Goal: Information Seeking & Learning: Check status

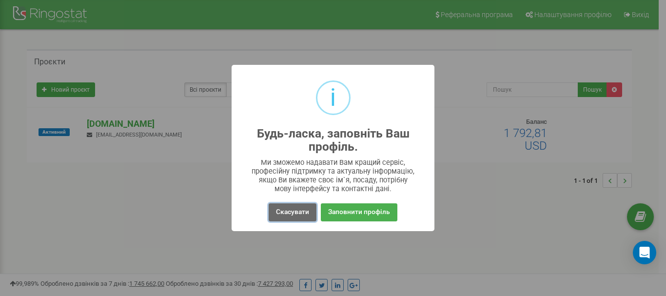
click at [302, 209] on button "Скасувати" at bounding box center [293, 212] width 48 height 18
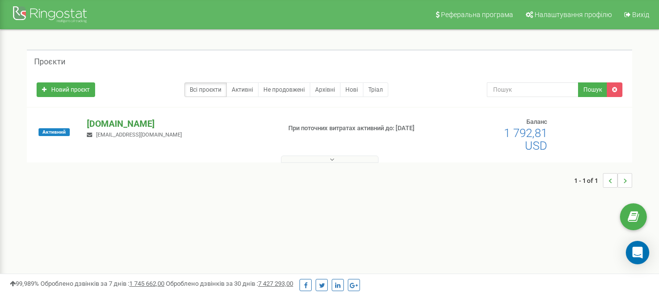
click at [110, 122] on p "[DOMAIN_NAME]" at bounding box center [179, 124] width 185 height 13
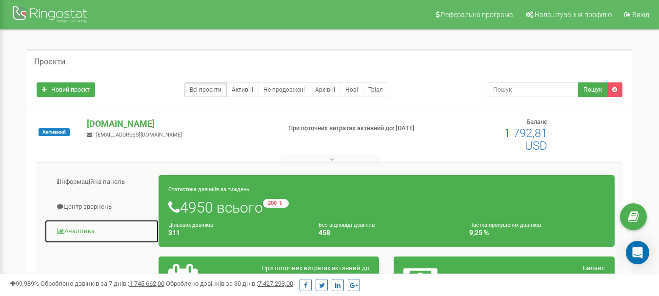
click at [80, 230] on link "Аналiтика" at bounding box center [101, 231] width 115 height 24
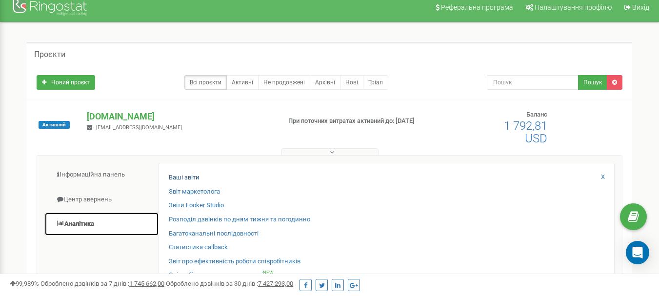
scroll to position [49, 0]
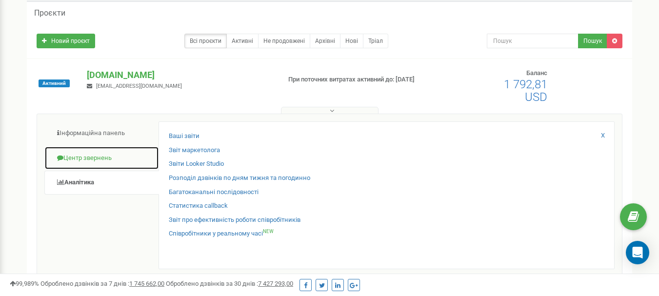
click at [101, 159] on link "Центр звернень" at bounding box center [101, 158] width 115 height 24
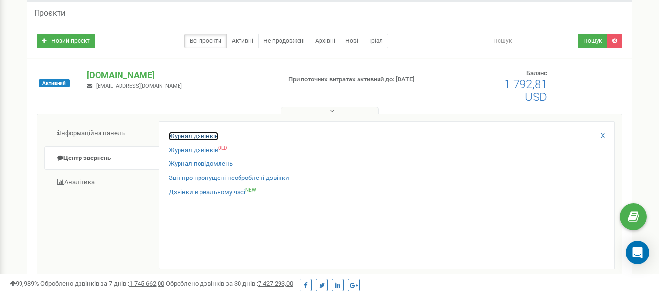
click at [180, 137] on link "Журнал дзвінків" at bounding box center [193, 136] width 49 height 9
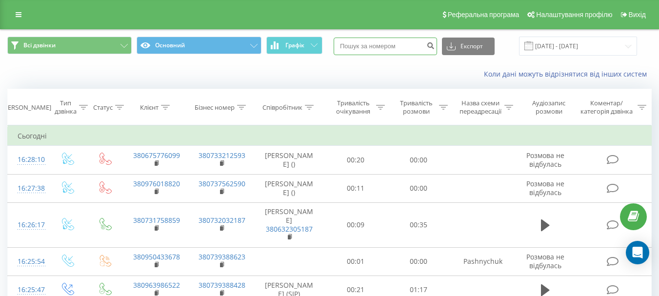
click at [373, 45] on input at bounding box center [385, 47] width 103 height 18
paste input "380631369722"
type input "380631369722"
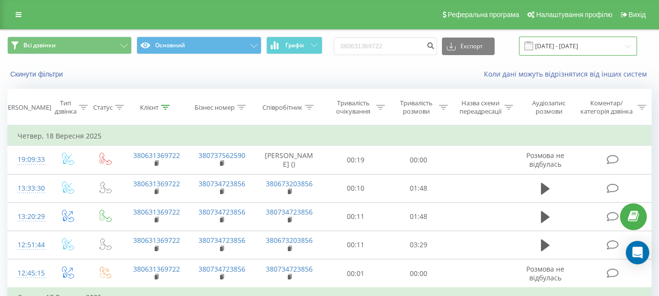
click at [629, 44] on input "23.06.2025 - 23.09.2025" at bounding box center [578, 46] width 118 height 19
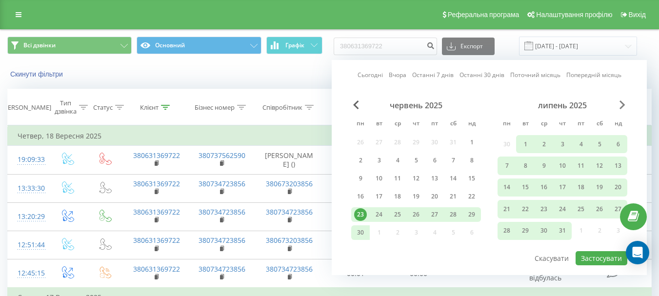
click at [619, 103] on span "Next Month" at bounding box center [622, 104] width 6 height 9
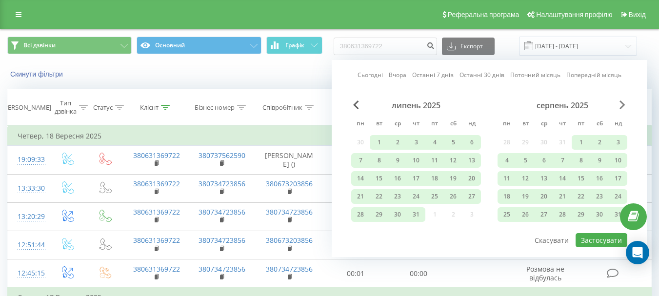
click at [619, 103] on span "Next Month" at bounding box center [622, 104] width 6 height 9
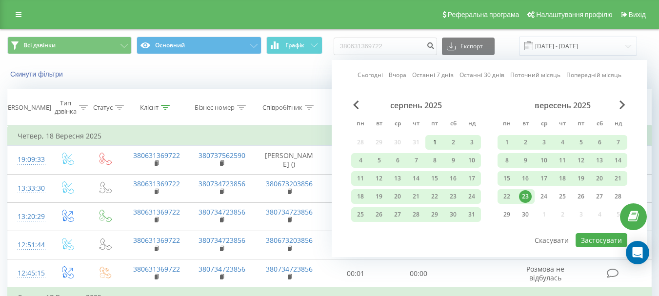
click at [434, 139] on div "1" at bounding box center [434, 142] width 13 height 13
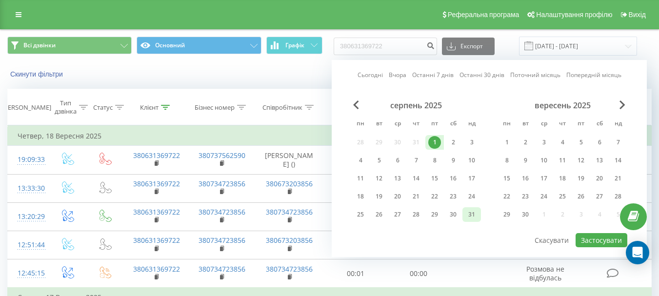
click at [468, 216] on div "31" at bounding box center [471, 214] width 13 height 13
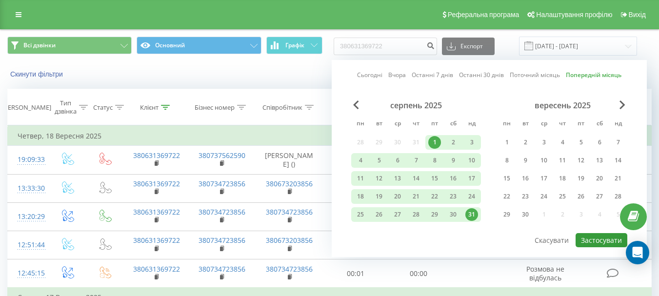
click at [589, 245] on button "Застосувати" at bounding box center [601, 240] width 52 height 14
type input "[DATE] - [DATE]"
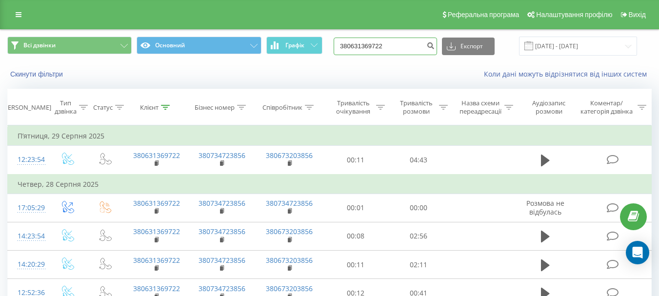
click at [402, 45] on input "380631369722" at bounding box center [385, 47] width 103 height 18
paste input "73321"
type input "380733219722"
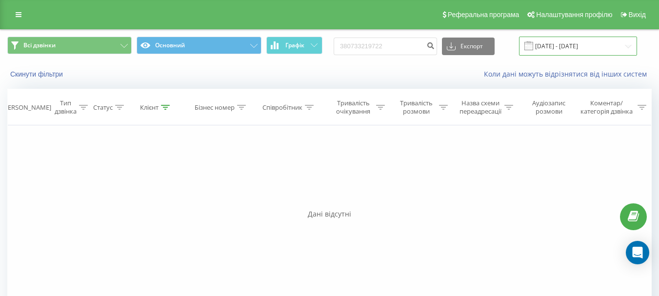
click at [630, 44] on input "[DATE] - [DATE]" at bounding box center [578, 46] width 118 height 19
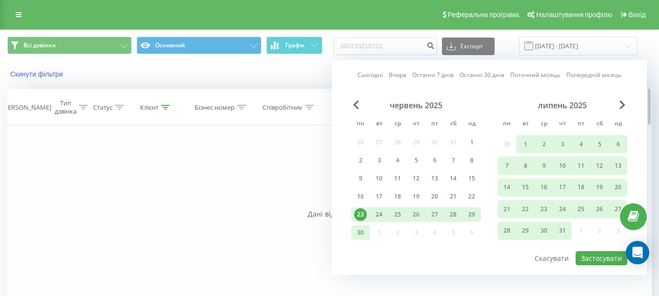
click at [279, 100] on th "Співробітник" at bounding box center [289, 107] width 70 height 36
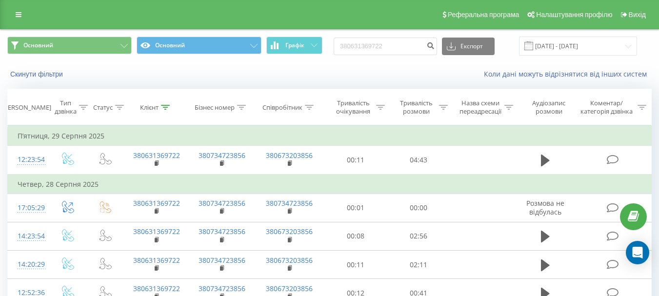
click at [176, 67] on div "Скинути фільтри Коли дані можуть відрізнятися вiд інших систем" at bounding box center [329, 73] width 658 height 23
click at [160, 104] on div "Клієнт" at bounding box center [155, 107] width 30 height 8
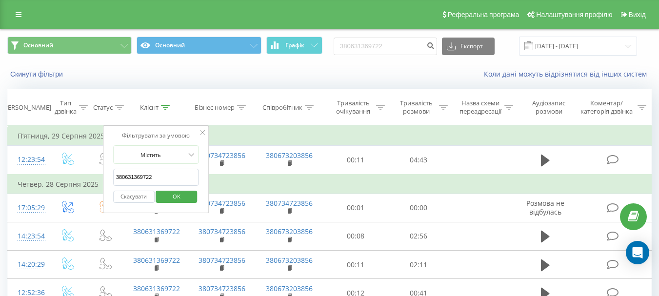
click at [139, 194] on button "Скасувати" at bounding box center [133, 197] width 41 height 12
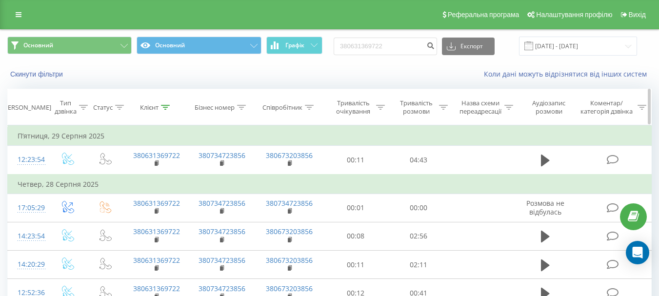
click at [162, 110] on div at bounding box center [165, 107] width 9 height 8
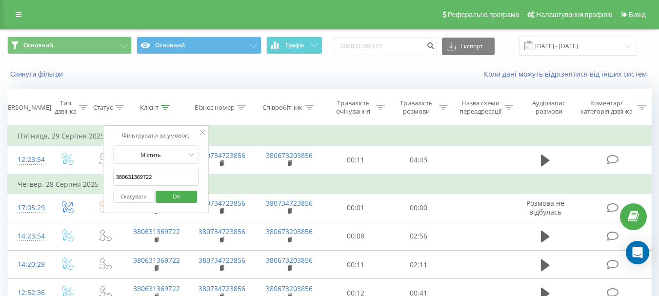
click at [161, 177] on input "380631369722" at bounding box center [156, 177] width 86 height 17
click at [141, 196] on button "Скасувати" at bounding box center [133, 197] width 41 height 12
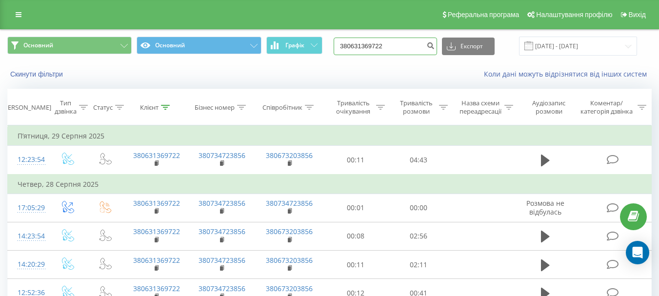
click at [401, 42] on input "380631369722" at bounding box center [385, 47] width 103 height 18
drag, startPoint x: 401, startPoint y: 42, endPoint x: 309, endPoint y: 40, distance: 92.2
click at [309, 40] on div "Основний Основний Графік 380631369722 Експорт .csv .xls .xlsx 01.08.2025 - 31.0…" at bounding box center [329, 46] width 644 height 19
click at [164, 105] on icon at bounding box center [165, 107] width 9 height 5
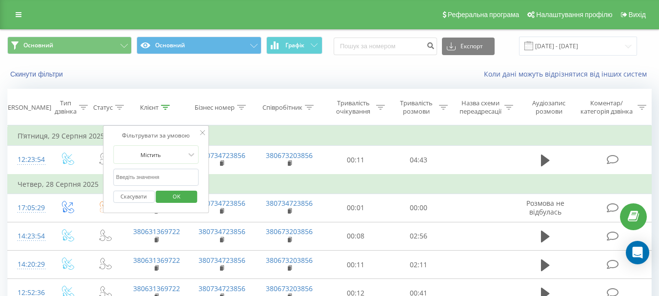
drag, startPoint x: 169, startPoint y: 174, endPoint x: 114, endPoint y: 176, distance: 55.1
click at [114, 176] on input "text" at bounding box center [156, 177] width 86 height 17
type input "380631369722"
click at [175, 199] on span "OK" at bounding box center [176, 196] width 27 height 15
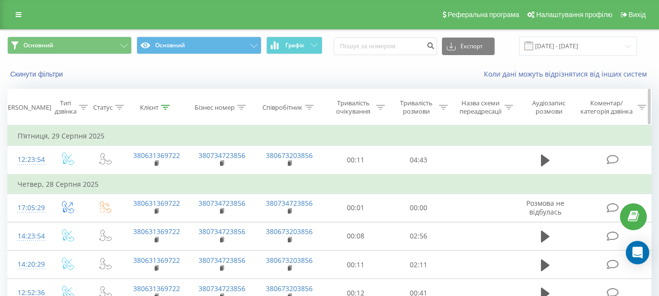
click at [165, 107] on icon at bounding box center [165, 107] width 9 height 5
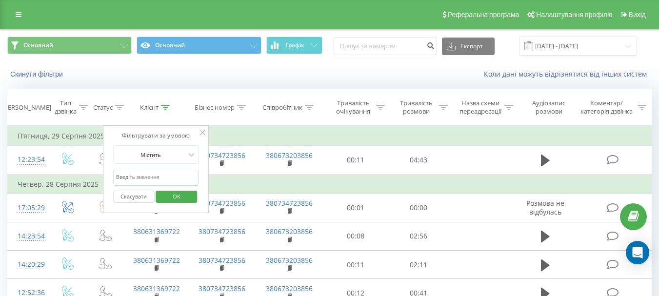
click at [177, 198] on span "OK" at bounding box center [176, 196] width 27 height 15
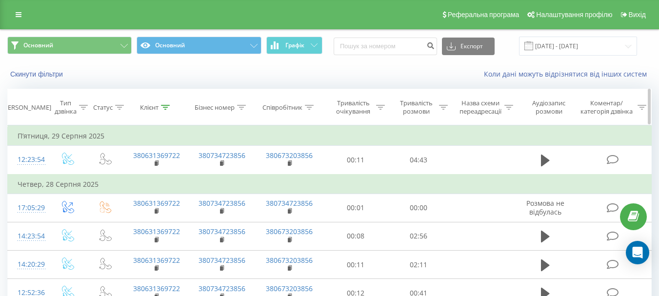
click at [164, 104] on div at bounding box center [165, 107] width 9 height 8
click at [243, 106] on icon at bounding box center [241, 107] width 9 height 5
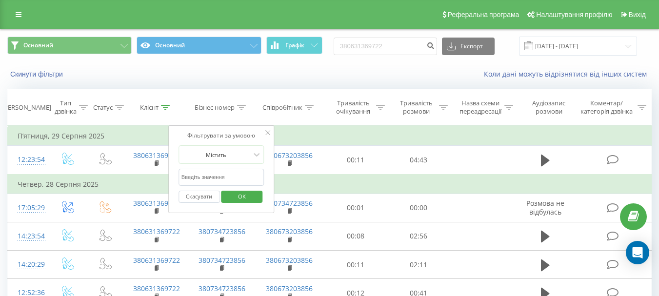
click at [222, 175] on input "text" at bounding box center [221, 177] width 86 height 17
paste input "380733219722"
click at [237, 193] on span "OK" at bounding box center [241, 196] width 27 height 15
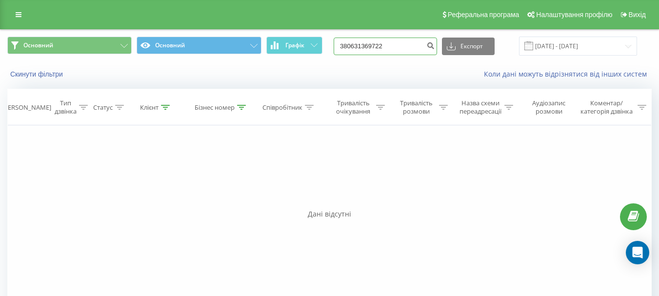
click at [405, 44] on input "380631369722" at bounding box center [385, 47] width 103 height 18
click at [242, 105] on icon at bounding box center [241, 107] width 9 height 5
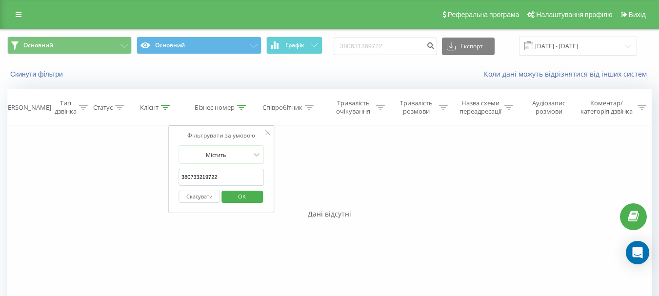
drag, startPoint x: 218, startPoint y: 178, endPoint x: 178, endPoint y: 179, distance: 40.0
click at [178, 179] on div "Фільтрувати за умовою Містить 380733219722 Скасувати OK" at bounding box center [221, 169] width 106 height 88
paste input "63136"
type input "380631369722"
click at [246, 199] on span "OK" at bounding box center [241, 196] width 27 height 15
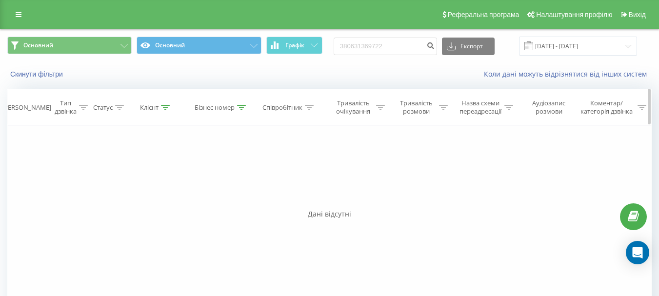
click at [161, 101] on th "Клієнт" at bounding box center [155, 107] width 65 height 36
click at [172, 107] on div "Клієнт" at bounding box center [155, 107] width 65 height 8
click at [168, 108] on icon at bounding box center [165, 107] width 9 height 5
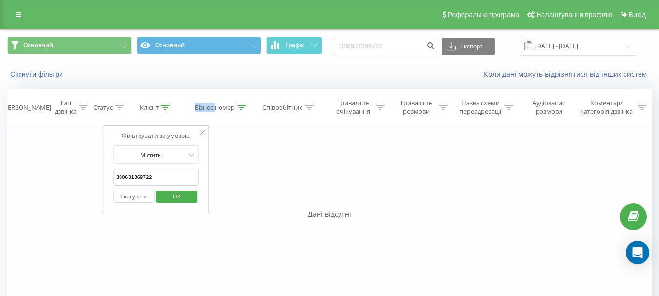
click at [143, 198] on button "Скасувати" at bounding box center [133, 197] width 41 height 12
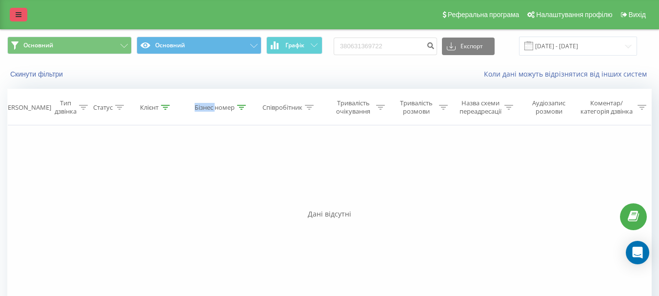
click at [21, 12] on icon at bounding box center [19, 14] width 6 height 7
click at [18, 13] on icon at bounding box center [19, 14] width 6 height 7
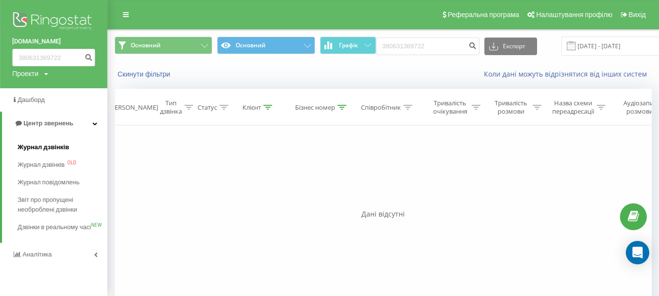
click at [50, 144] on span "Журнал дзвінків" at bounding box center [44, 147] width 52 height 10
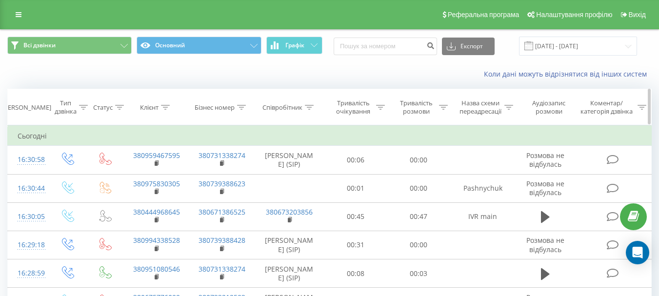
click at [241, 105] on icon at bounding box center [241, 107] width 9 height 5
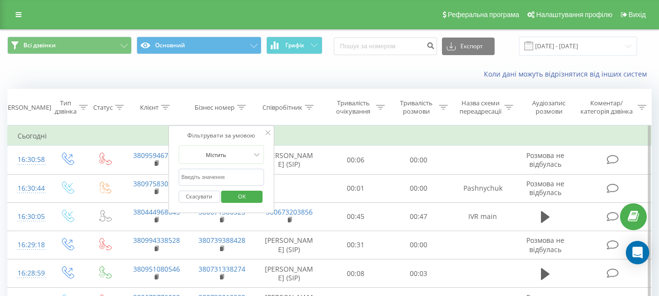
click at [208, 177] on input "text" at bounding box center [221, 177] width 86 height 17
paste input "380631369722"
type input "380631369722"
click at [244, 194] on span "OK" at bounding box center [241, 196] width 27 height 15
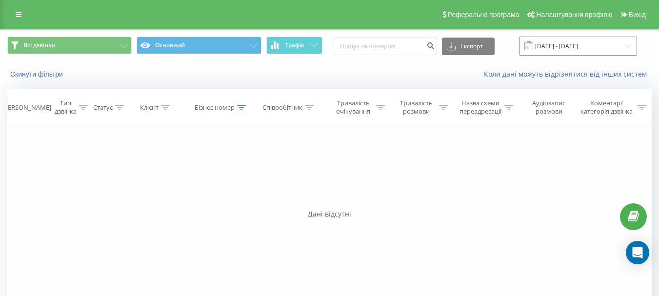
click at [629, 45] on input "[DATE] - [DATE]" at bounding box center [578, 46] width 118 height 19
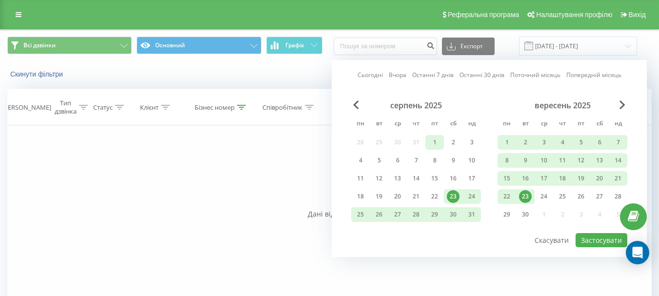
click at [435, 140] on div "1" at bounding box center [434, 142] width 13 height 13
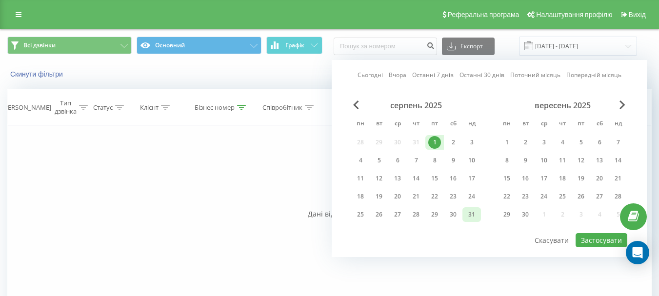
click at [471, 217] on div "31" at bounding box center [471, 214] width 13 height 13
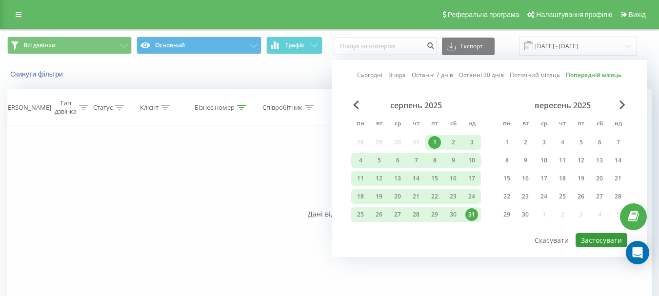
click at [595, 240] on button "Застосувати" at bounding box center [601, 240] width 52 height 14
type input "[DATE] - [DATE]"
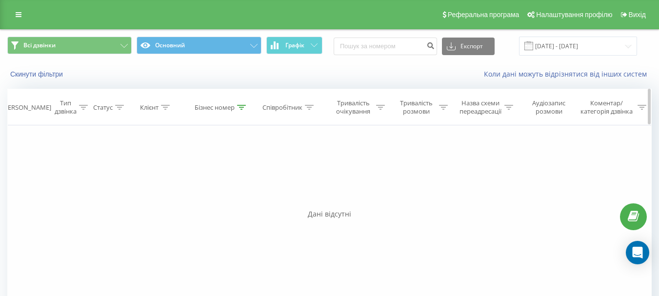
click at [312, 105] on icon at bounding box center [309, 107] width 9 height 5
click at [243, 107] on icon at bounding box center [241, 107] width 9 height 5
click at [202, 199] on button "Скасувати" at bounding box center [198, 197] width 41 height 12
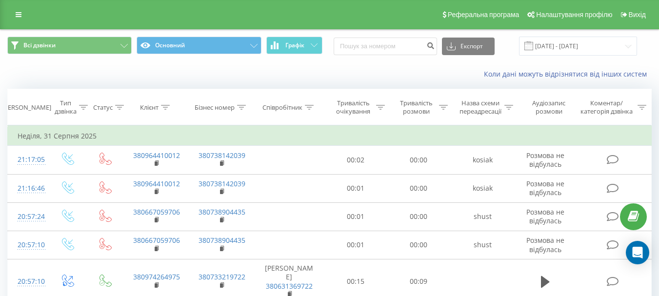
click at [208, 71] on div "Коли дані можуть відрізнятися вiд інших систем" at bounding box center [329, 73] width 658 height 23
click at [308, 102] on th "Співробітник" at bounding box center [289, 107] width 70 height 36
click at [312, 102] on th "Співробітник" at bounding box center [289, 107] width 70 height 36
click at [309, 108] on icon at bounding box center [309, 107] width 9 height 5
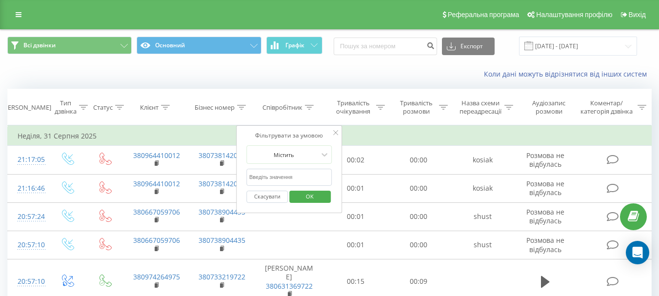
click at [283, 176] on input "text" at bounding box center [289, 177] width 86 height 17
click at [317, 196] on span "OK" at bounding box center [309, 196] width 27 height 15
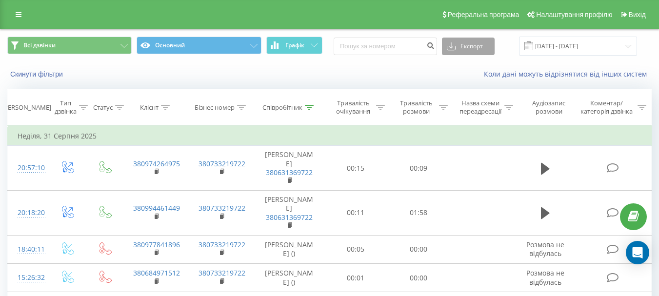
click at [478, 46] on button "Експорт" at bounding box center [468, 47] width 53 height 18
click at [374, 77] on div "Коли дані можуть відрізнятися вiд інших систем" at bounding box center [452, 74] width 411 height 10
click at [305, 101] on th "Співробітник" at bounding box center [289, 107] width 70 height 36
click at [307, 108] on icon at bounding box center [309, 107] width 9 height 5
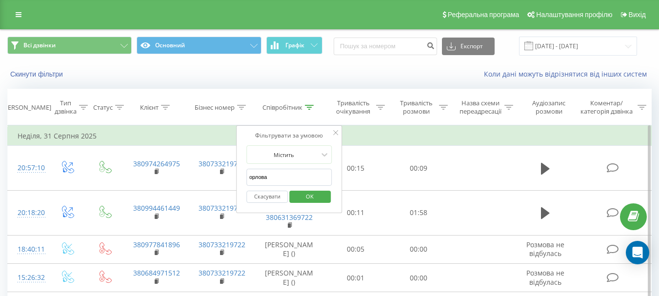
drag, startPoint x: 290, startPoint y: 176, endPoint x: 245, endPoint y: 179, distance: 45.0
click at [245, 179] on div "Фільтрувати за умовою Містить орлова Скасувати OK" at bounding box center [289, 169] width 106 height 88
click at [302, 195] on span "OK" at bounding box center [309, 196] width 27 height 15
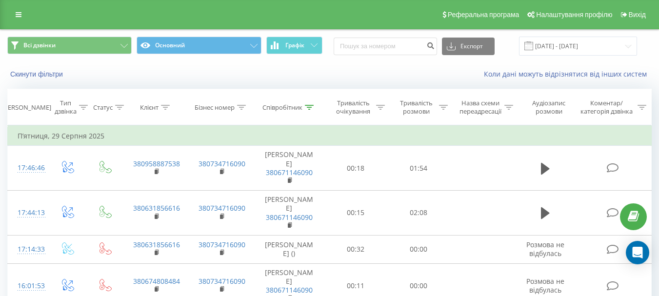
click at [385, 77] on div "Коли дані можуть відрізнятися вiд інших систем" at bounding box center [452, 74] width 411 height 10
click at [34, 16] on div "Реферальна програма Налаштування профілю Вихід" at bounding box center [329, 14] width 659 height 29
click at [376, 47] on input at bounding box center [385, 47] width 103 height 18
click at [309, 105] on icon at bounding box center [309, 107] width 9 height 5
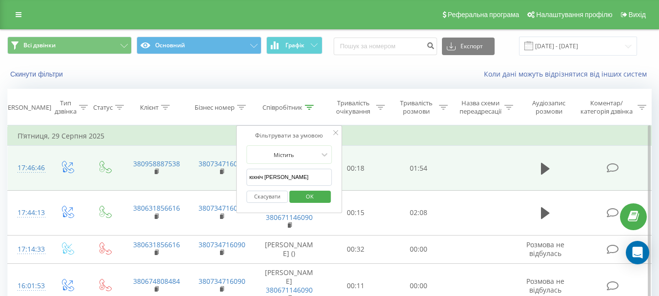
drag, startPoint x: 286, startPoint y: 178, endPoint x: 230, endPoint y: 176, distance: 55.6
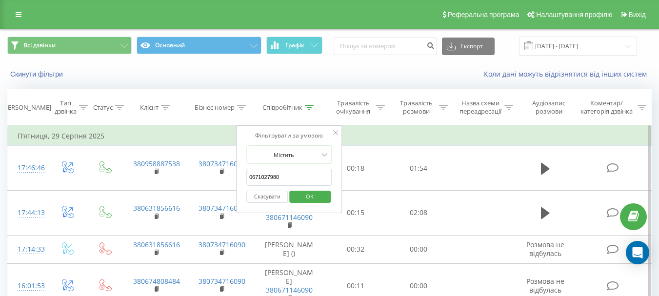
click at [315, 196] on span "OK" at bounding box center [309, 196] width 27 height 15
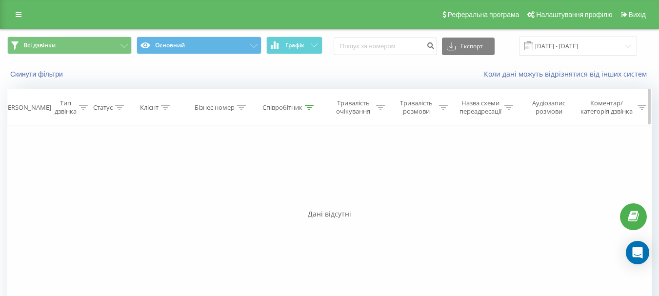
click at [307, 108] on icon at bounding box center [309, 107] width 9 height 5
click at [250, 177] on input "0671027980" at bounding box center [289, 177] width 86 height 17
type input "380671027980"
click at [302, 195] on span "OK" at bounding box center [309, 196] width 27 height 15
click at [321, 223] on div "Фільтрувати за умовою Дорівнює Введіть значення Скасувати OK Фільтрувати за умо…" at bounding box center [329, 234] width 644 height 219
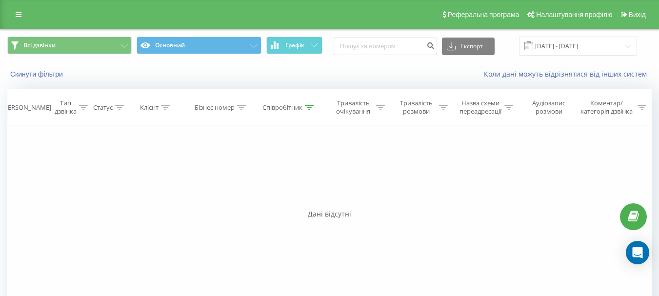
click at [335, 160] on div "Фільтрувати за умовою Дорівнює Введіть значення Скасувати OK Фільтрувати за умо…" at bounding box center [329, 234] width 644 height 219
